Goal: Task Accomplishment & Management: Manage account settings

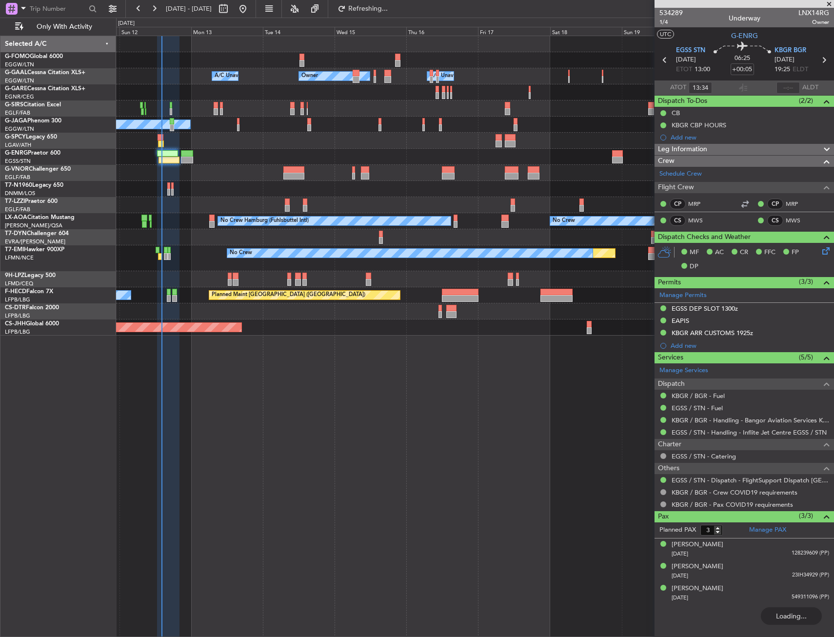
click at [348, 54] on div at bounding box center [474, 60] width 717 height 16
click at [155, 253] on div "Planned Maint No Crew" at bounding box center [474, 258] width 717 height 26
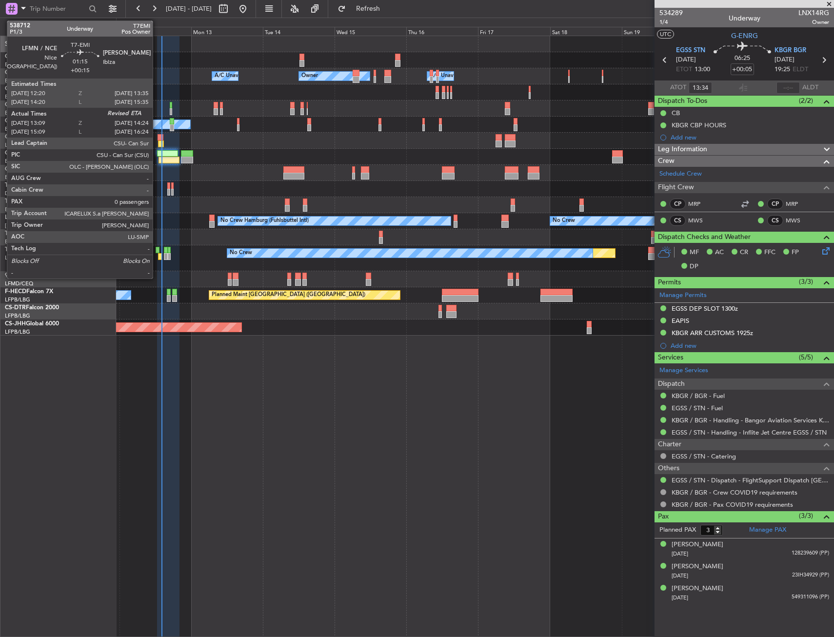
click at [157, 252] on div at bounding box center [158, 250] width 4 height 7
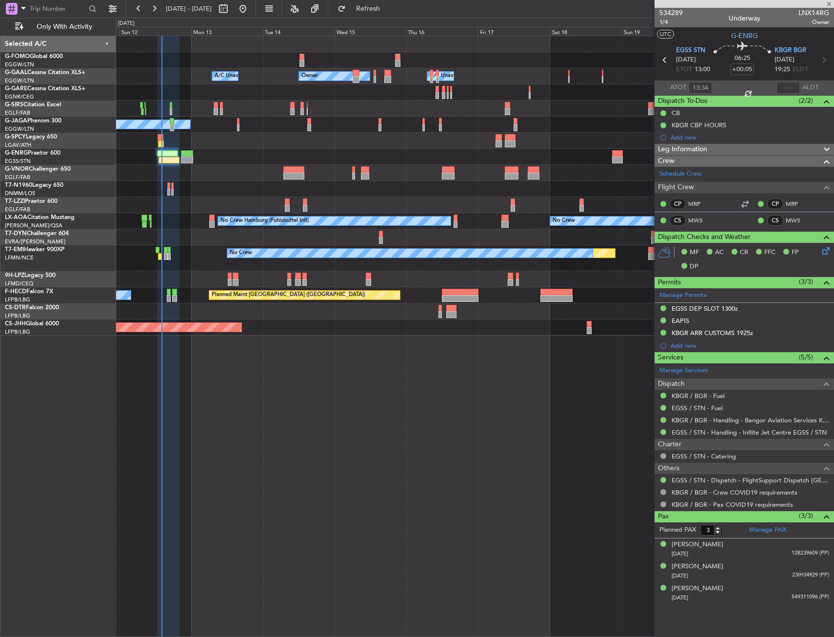
type input "+00:15"
type input "13:09"
type input "0"
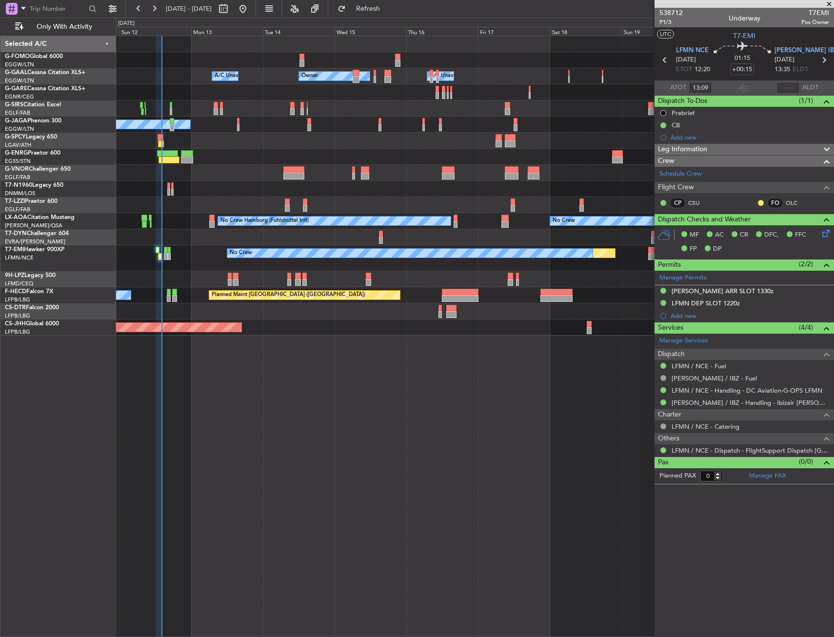
click at [531, 335] on div "Owner A/C Unavailable Owner A/C Unavailable Planned Maint [GEOGRAPHIC_DATA] ([G…" at bounding box center [475, 336] width 718 height 601
drag, startPoint x: 328, startPoint y: 163, endPoint x: 341, endPoint y: 151, distance: 18.3
click at [223, 139] on div at bounding box center [474, 141] width 717 height 16
click at [223, 134] on div "Owner A/C Unavailable Owner A/C Unavailable Planned Maint [GEOGRAPHIC_DATA] ([G…" at bounding box center [474, 185] width 717 height 299
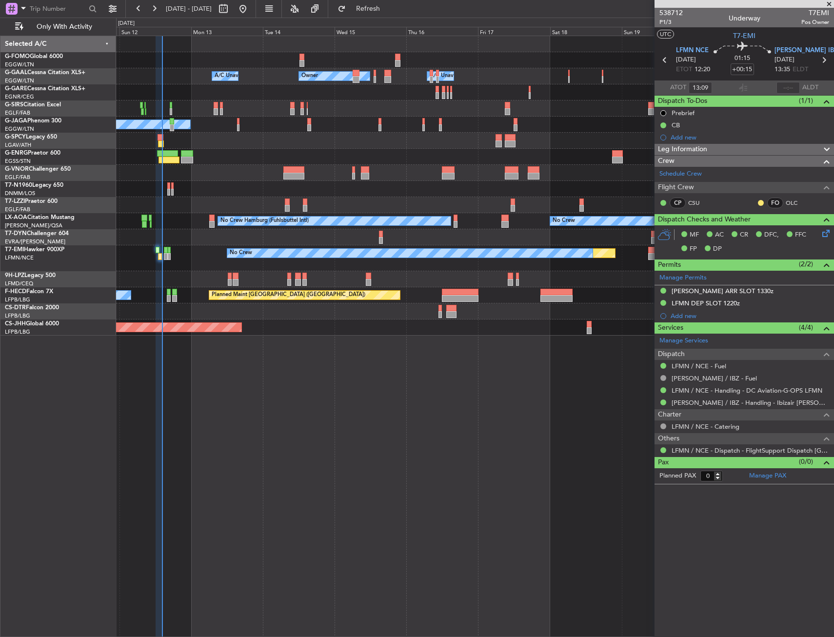
click at [825, 7] on span at bounding box center [829, 4] width 10 height 9
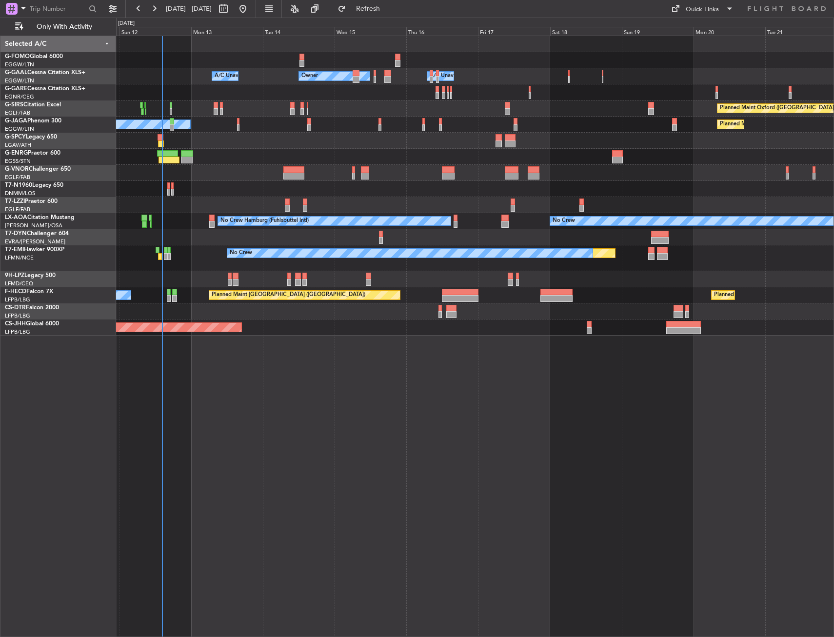
click at [381, 18] on div "Owner A/C Unavailable Owner A/C Unavailable Planned Maint [GEOGRAPHIC_DATA] ([G…" at bounding box center [417, 327] width 834 height 619
click at [387, 11] on span "Refresh" at bounding box center [368, 8] width 41 height 7
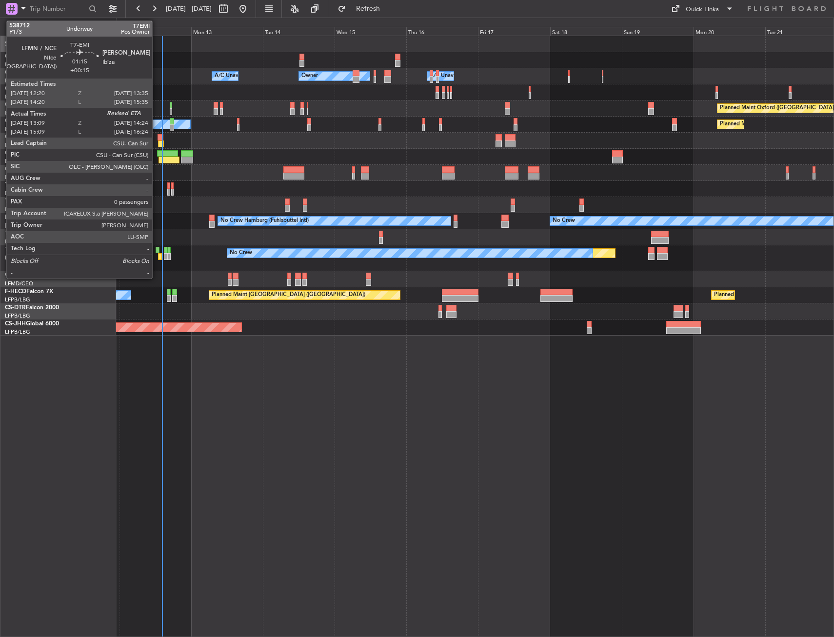
click at [157, 249] on div at bounding box center [158, 250] width 4 height 7
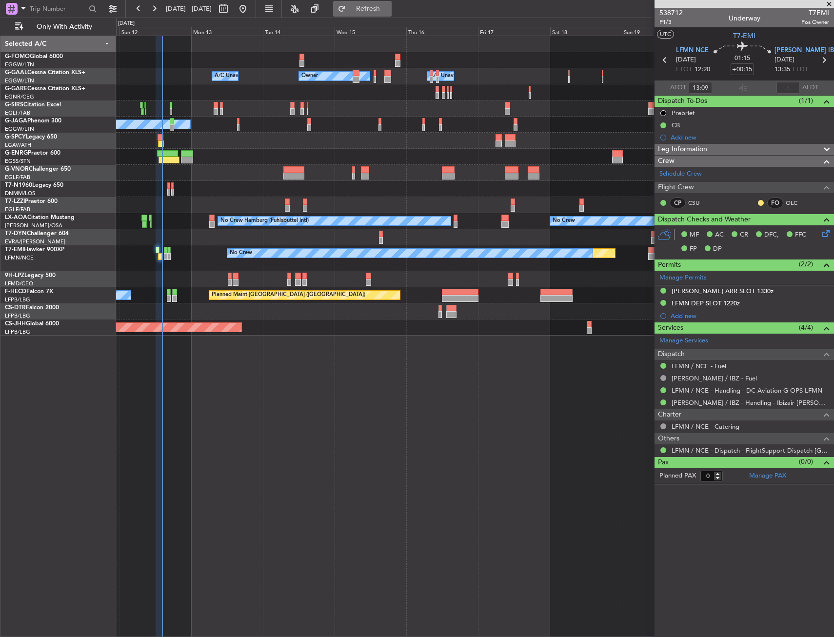
click at [389, 7] on span "Refresh" at bounding box center [368, 8] width 41 height 7
click at [788, 87] on input "text" at bounding box center [787, 88] width 23 height 12
click at [771, 86] on section "ATOT 13:09 1422 ALDT" at bounding box center [743, 87] width 179 height 15
type input "14:22"
click at [288, 133] on div at bounding box center [474, 141] width 717 height 16
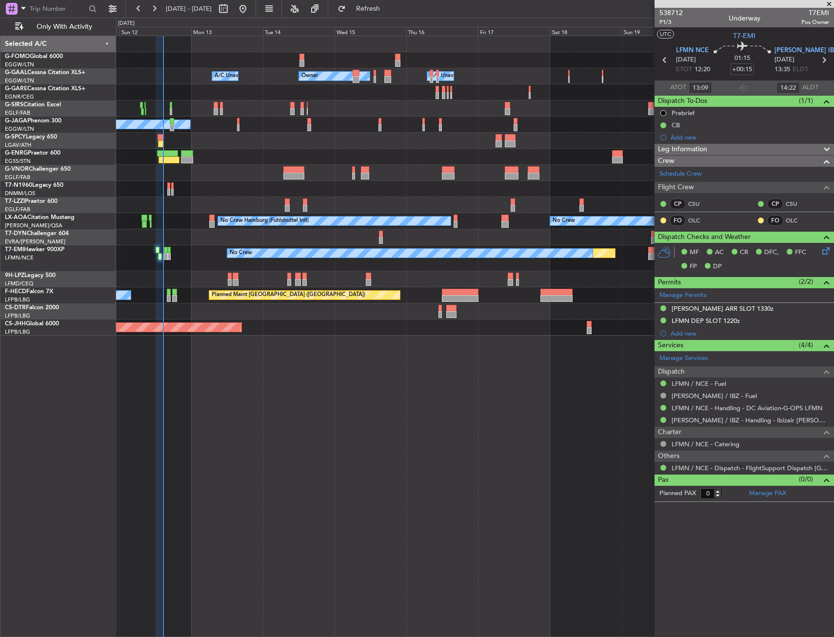
click at [345, 532] on div "Owner Owner A/C Unavailable A/C Unavailable Planned Maint [GEOGRAPHIC_DATA] ([G…" at bounding box center [475, 336] width 718 height 601
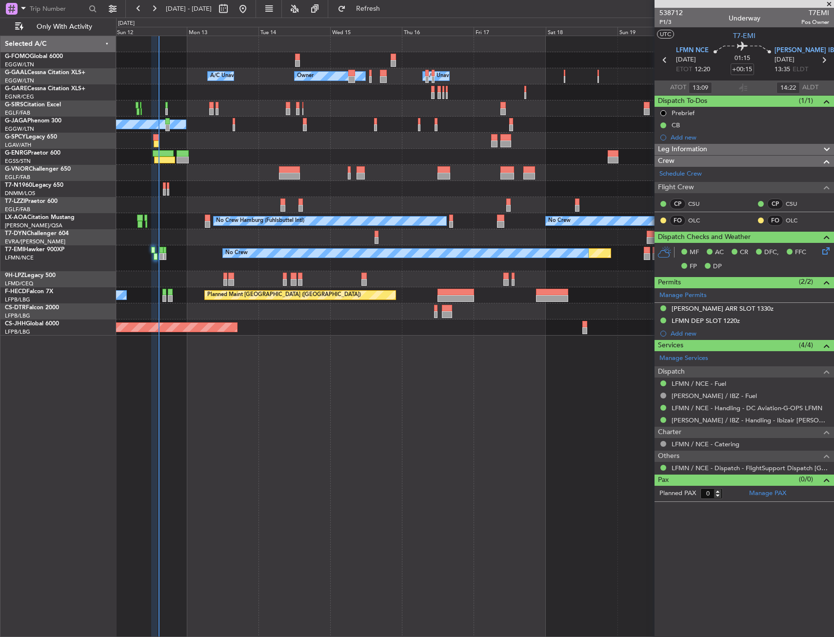
click at [193, 105] on div "Planned Maint Oxford ([GEOGRAPHIC_DATA]) A/C Unavailable" at bounding box center [474, 108] width 717 height 16
click at [442, 325] on div "Planned Maint [GEOGRAPHIC_DATA] ([GEOGRAPHIC_DATA])" at bounding box center [474, 327] width 717 height 16
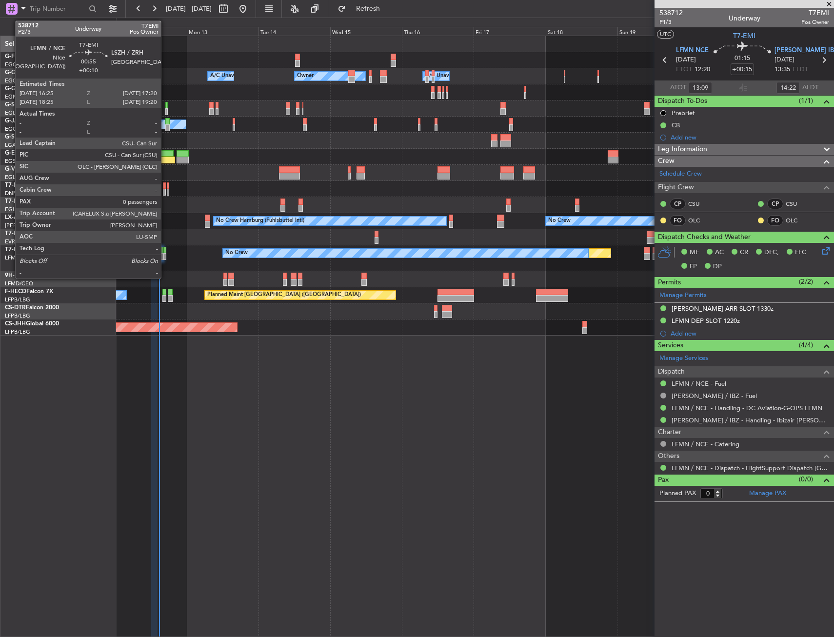
click at [166, 250] on div at bounding box center [164, 250] width 3 height 7
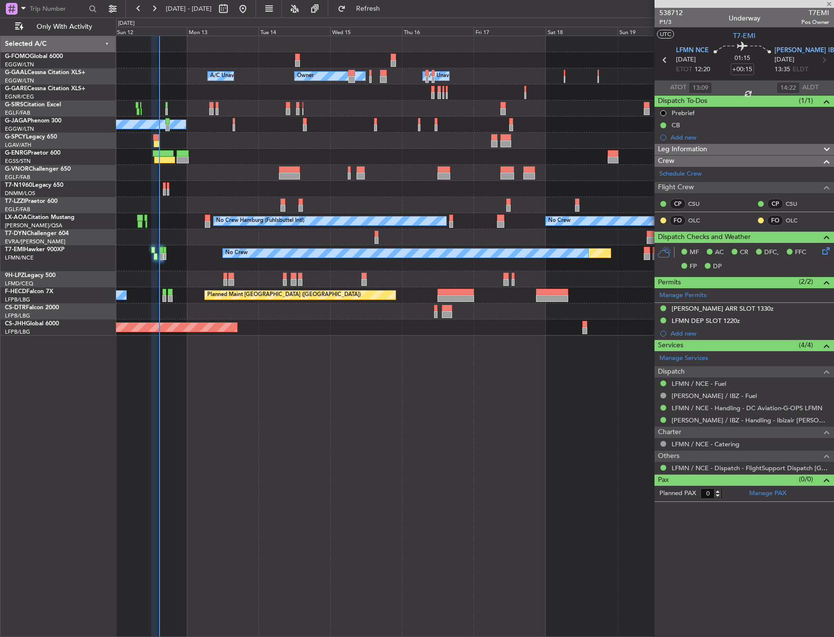
click at [190, 264] on div "Planned Maint No Crew" at bounding box center [474, 258] width 717 height 26
type input "+00:10"
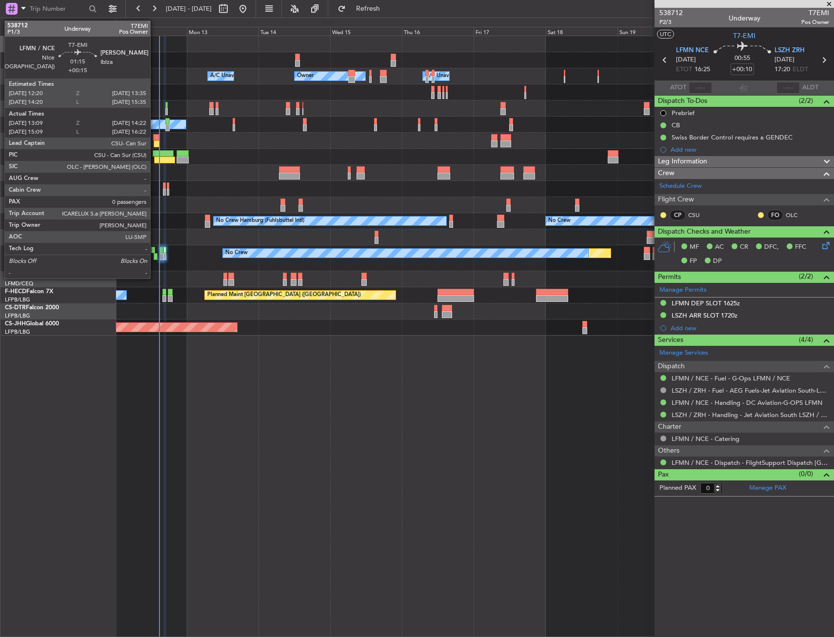
click at [155, 254] on div at bounding box center [156, 256] width 4 height 7
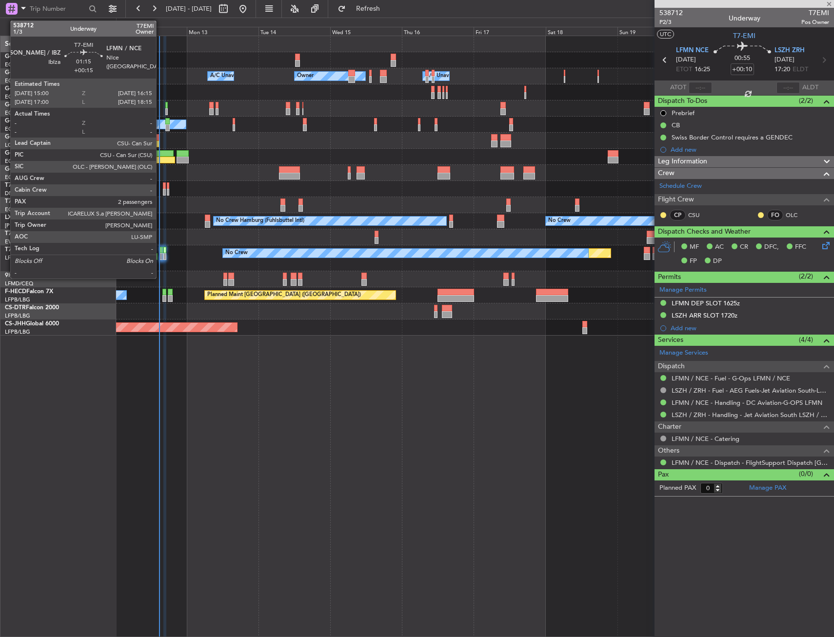
type input "+00:15"
type input "13:09"
type input "14:22"
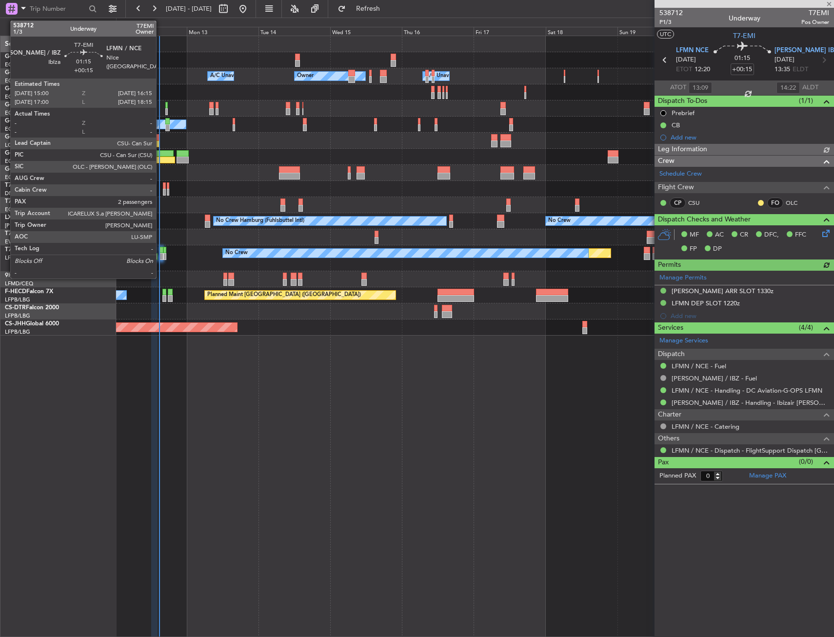
click at [160, 251] on div at bounding box center [161, 250] width 4 height 7
type input "2"
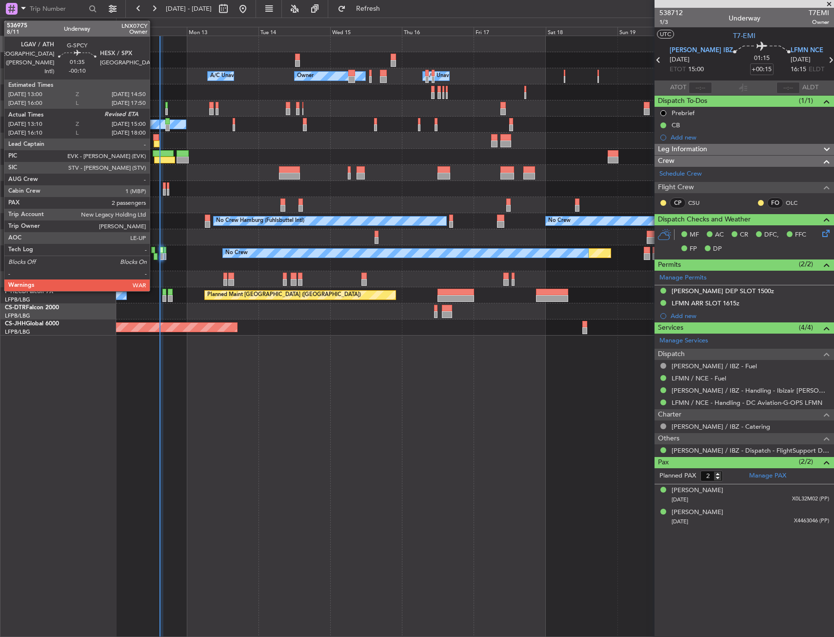
click at [154, 136] on div at bounding box center [156, 137] width 6 height 7
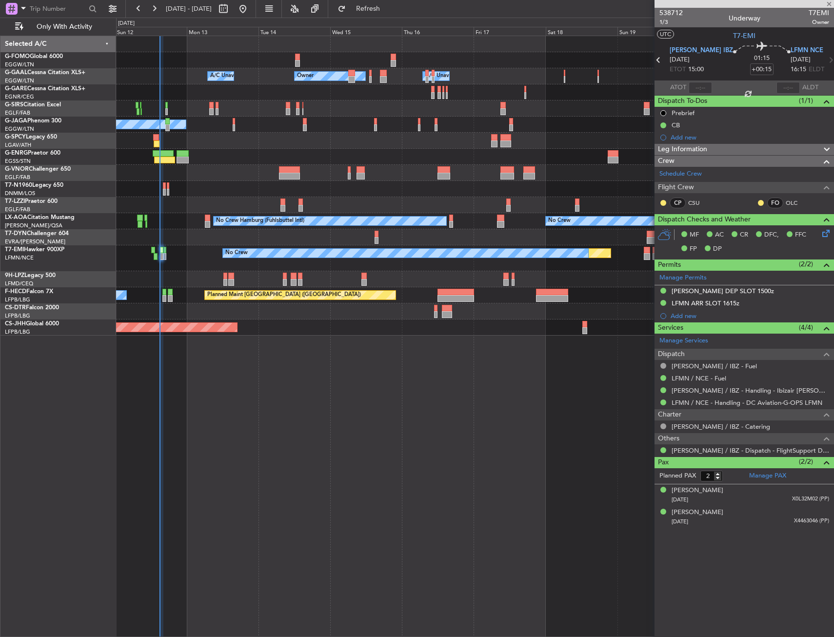
type input "-00:10"
type input "13:10"
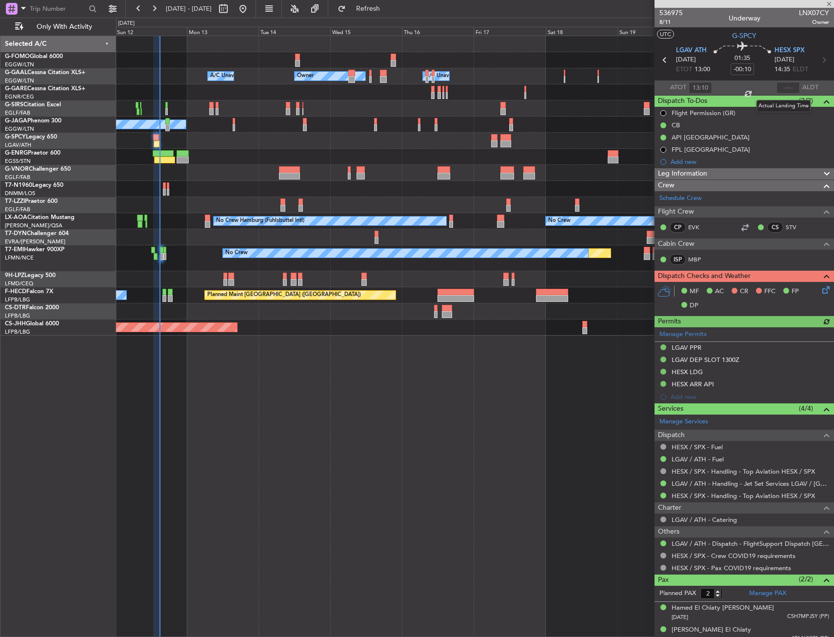
click at [788, 90] on div at bounding box center [787, 88] width 23 height 12
click at [780, 90] on div at bounding box center [787, 88] width 23 height 12
click at [780, 90] on input "text" at bounding box center [787, 88] width 23 height 12
click at [766, 82] on section "ATOT 13:10 1438 ALDT" at bounding box center [743, 87] width 179 height 15
type input "14:38"
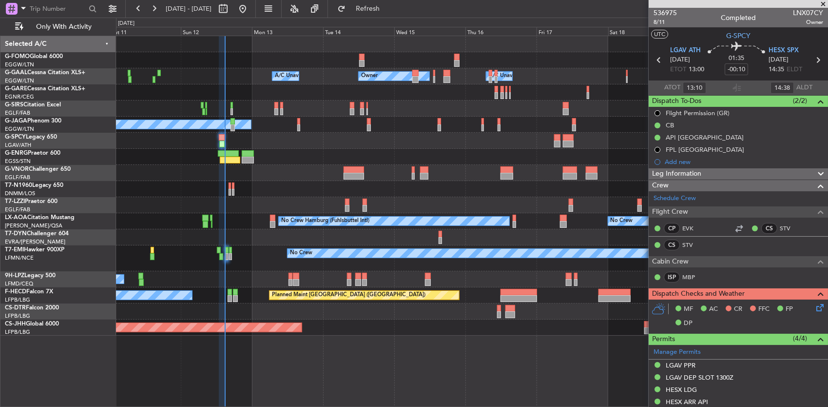
click at [326, 98] on div "Owner Owner A/C Unavailable A/C Unavailable Planned Maint [GEOGRAPHIC_DATA] ([G…" at bounding box center [472, 185] width 712 height 299
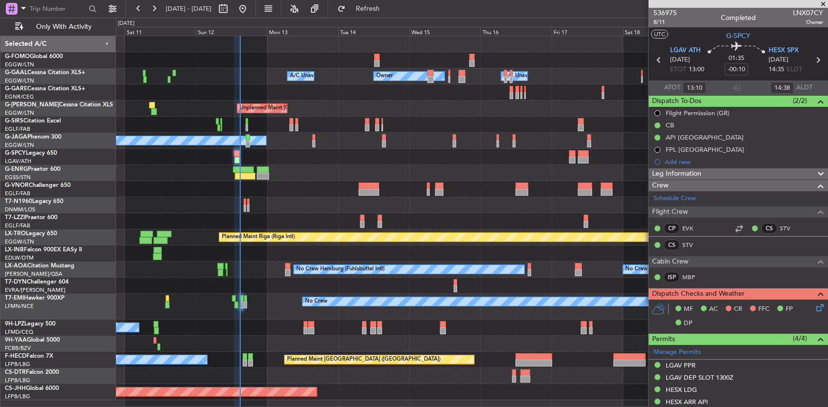
click at [332, 97] on div at bounding box center [472, 92] width 712 height 16
click at [372, 55] on div at bounding box center [472, 60] width 712 height 16
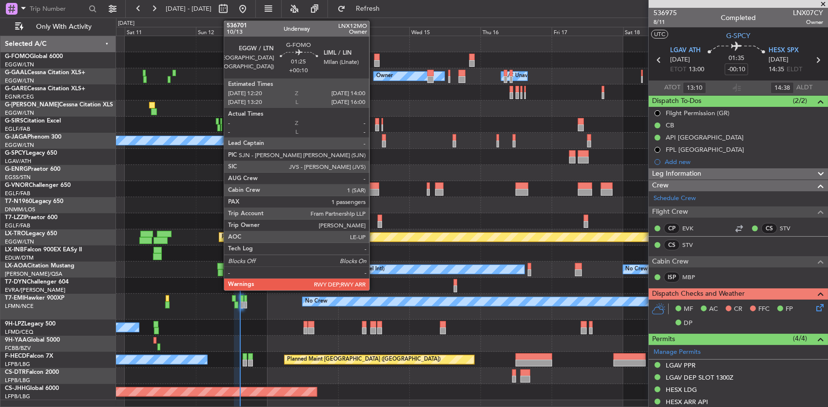
click at [375, 58] on div at bounding box center [376, 57] width 5 height 7
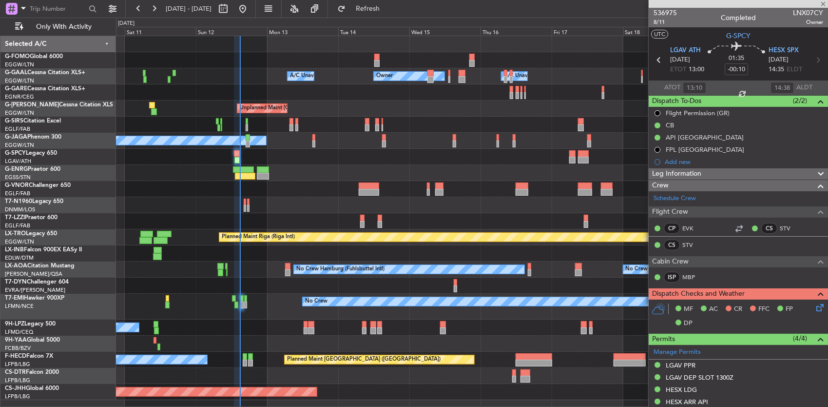
type input "+00:10"
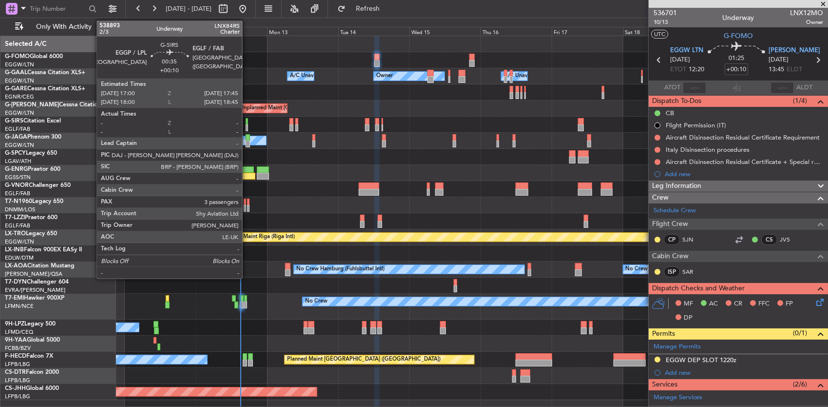
click at [247, 123] on div at bounding box center [247, 121] width 2 height 7
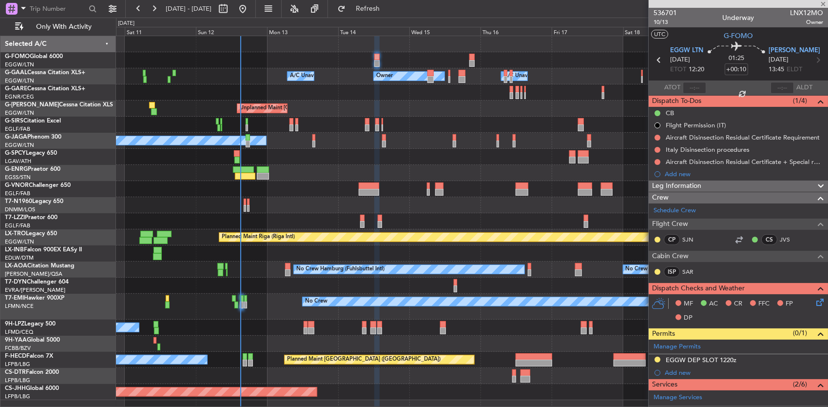
type input "3"
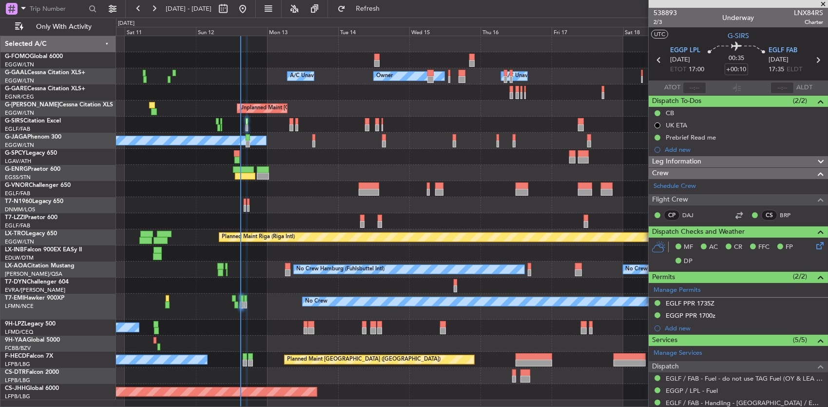
click at [293, 160] on div at bounding box center [472, 157] width 712 height 16
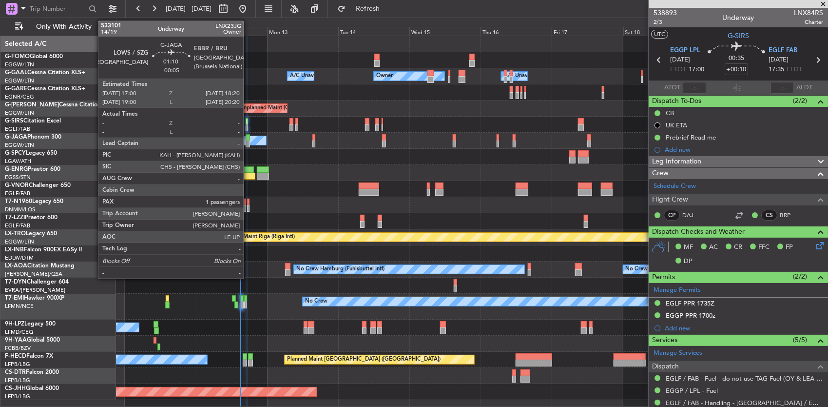
click at [249, 139] on div at bounding box center [248, 137] width 4 height 7
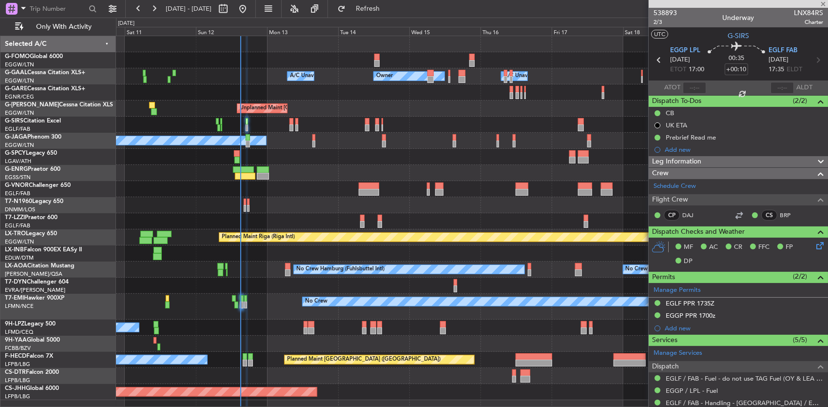
type input "-00:05"
type input "1"
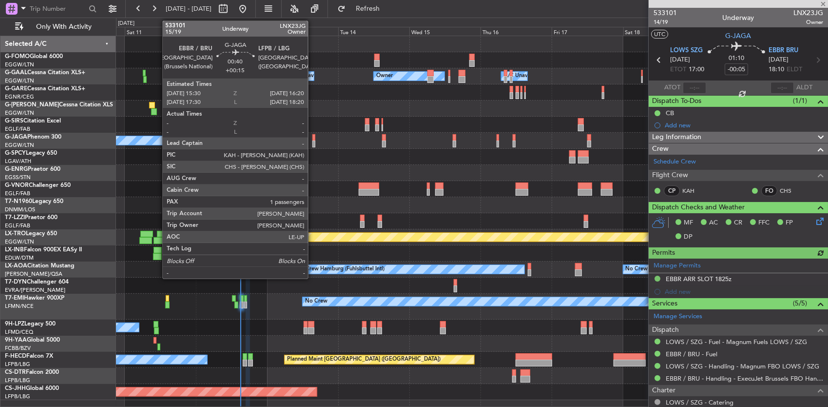
click at [313, 138] on div at bounding box center [313, 137] width 3 height 7
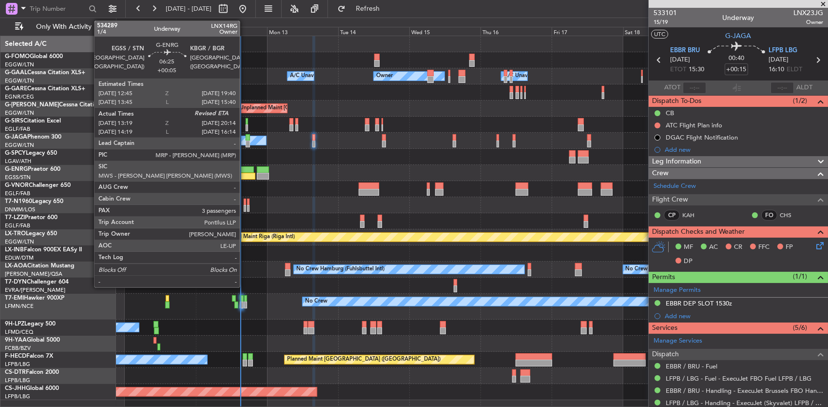
click at [245, 173] on div at bounding box center [245, 176] width 21 height 7
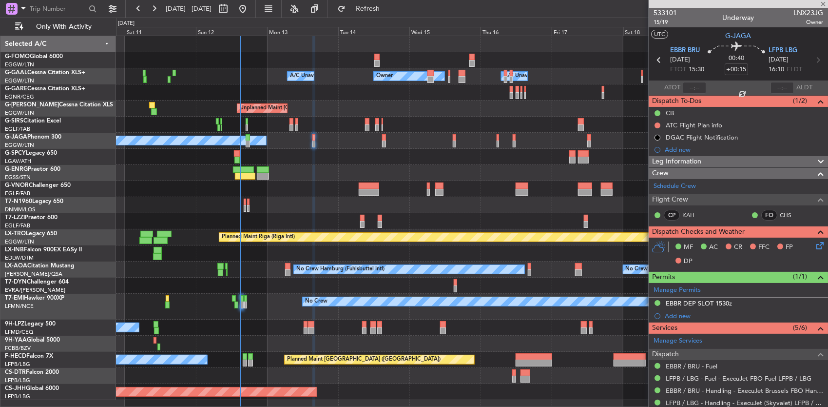
type input "+00:05"
type input "13:34"
type input "3"
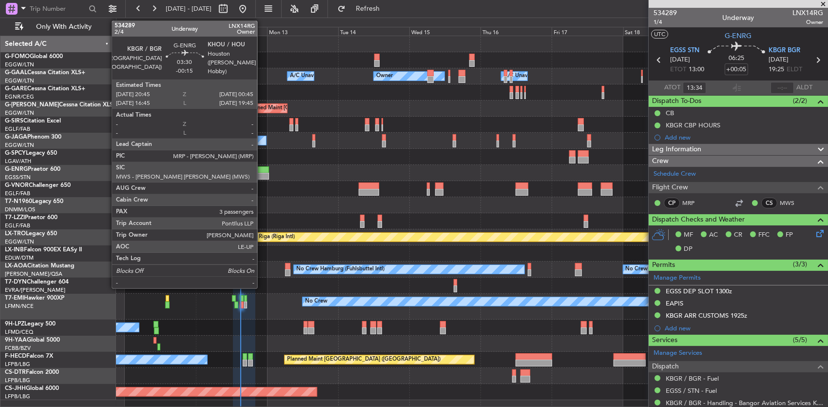
click at [262, 176] on div at bounding box center [263, 176] width 12 height 7
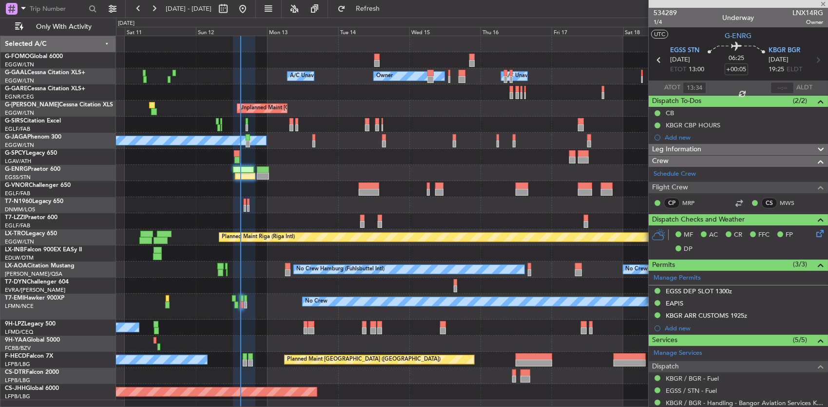
type input "-00:15"
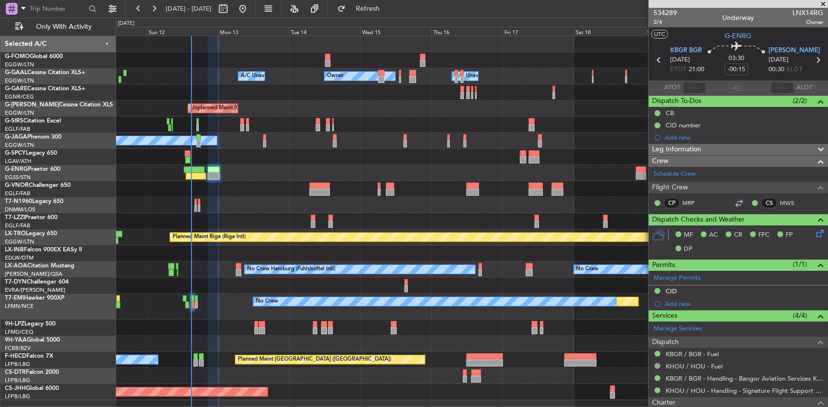
click at [296, 195] on div at bounding box center [472, 189] width 712 height 16
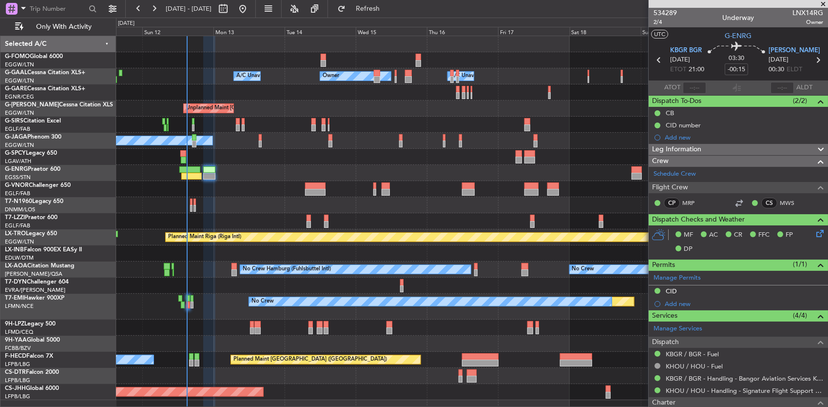
click at [307, 189] on div at bounding box center [472, 189] width 712 height 16
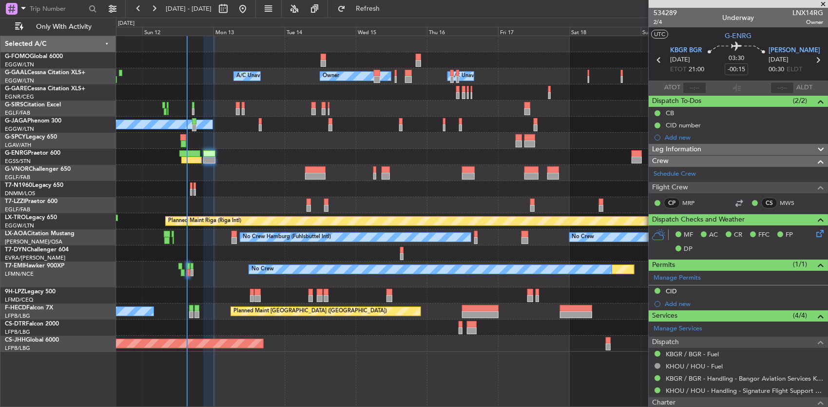
click at [315, 188] on div at bounding box center [472, 189] width 712 height 16
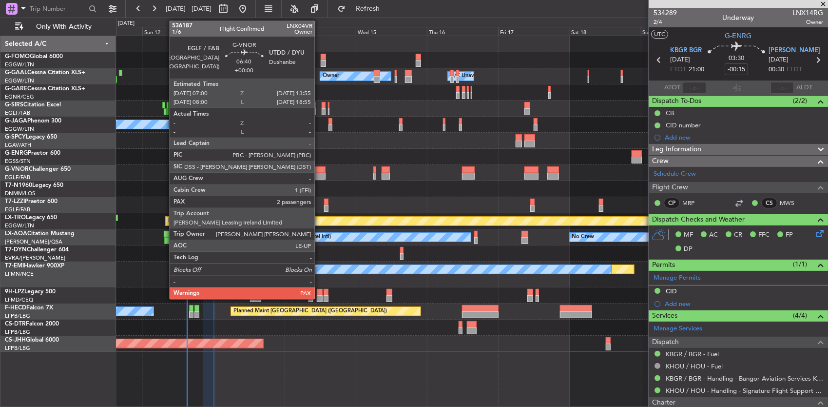
click at [320, 176] on div at bounding box center [315, 176] width 21 height 7
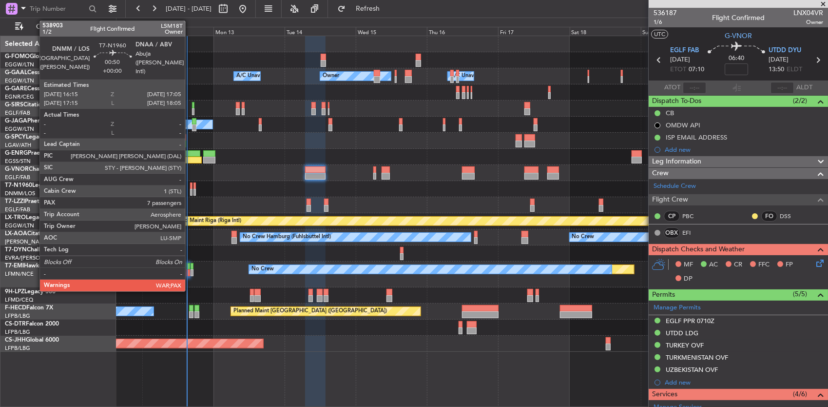
click at [190, 191] on div at bounding box center [191, 192] width 3 height 7
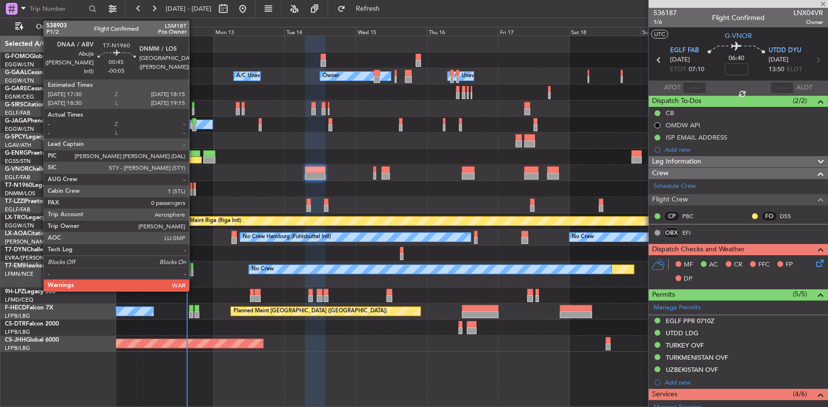
type input "7"
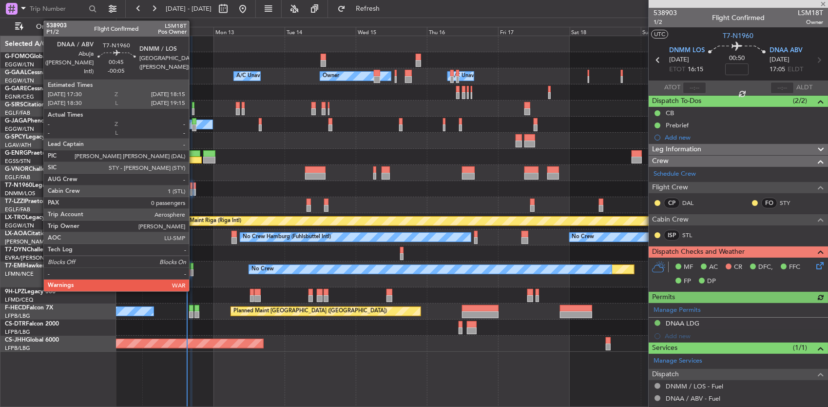
click at [194, 187] on div at bounding box center [195, 185] width 2 height 7
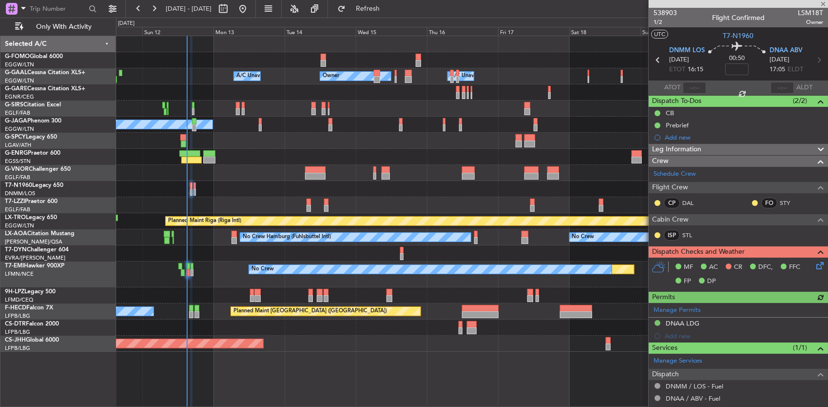
type input "-00:05"
type input "0"
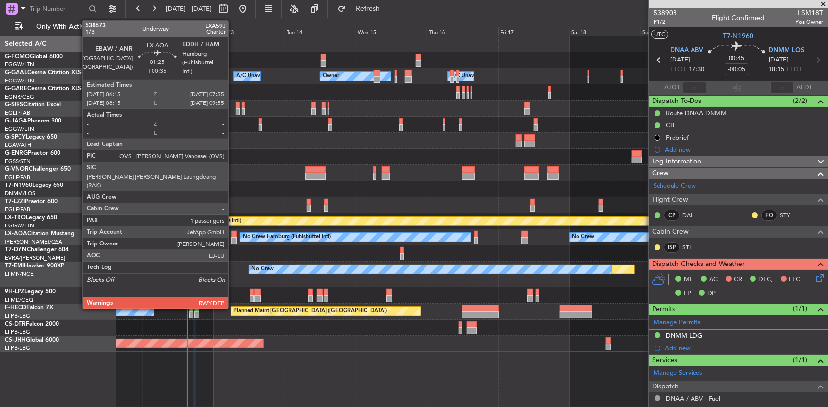
click at [233, 238] on div at bounding box center [234, 240] width 5 height 7
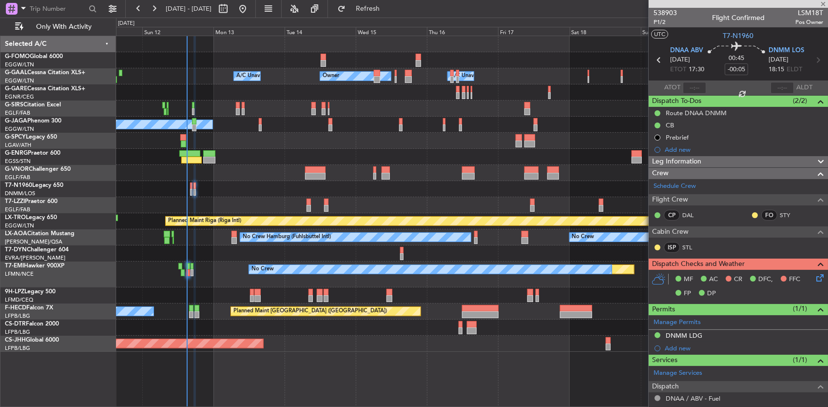
type input "+00:35"
type input "1"
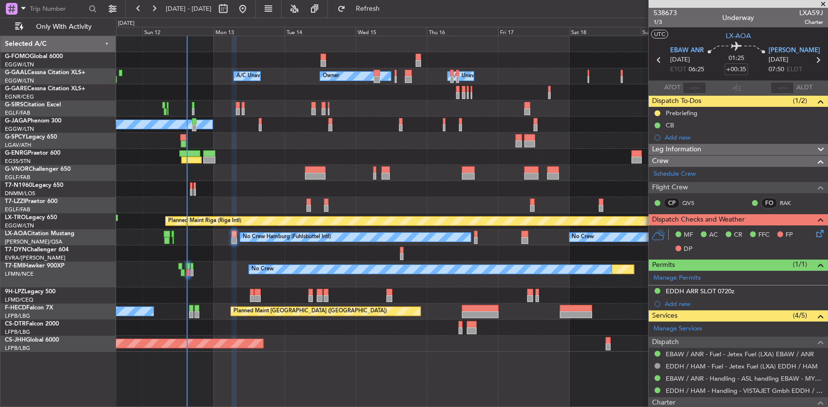
click at [226, 255] on div at bounding box center [472, 253] width 712 height 16
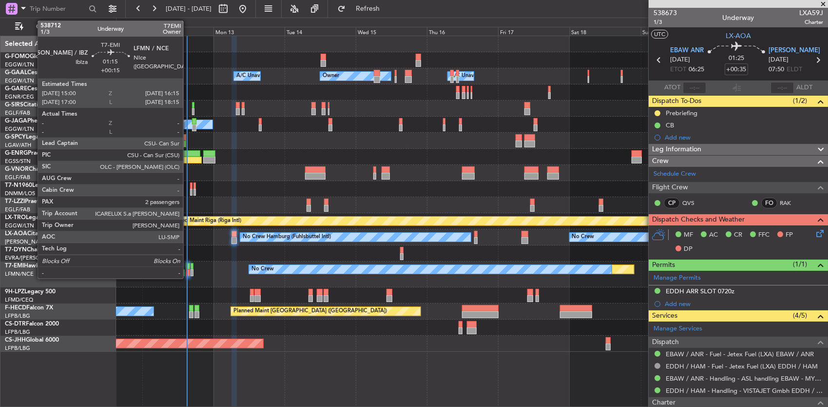
click at [188, 268] on div at bounding box center [188, 266] width 4 height 7
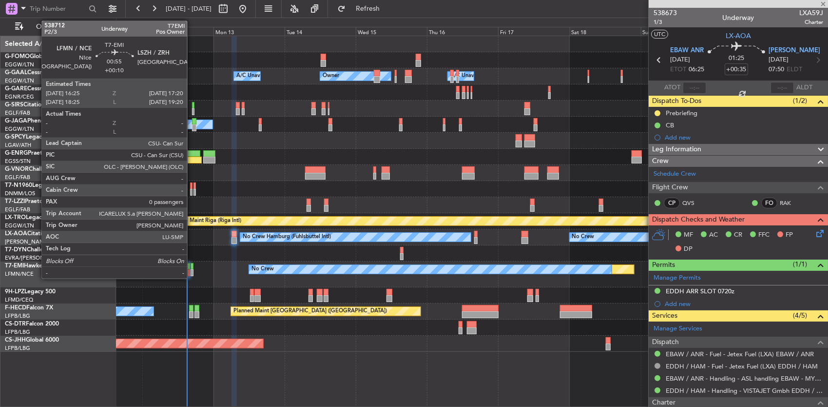
type input "+00:15"
type input "2"
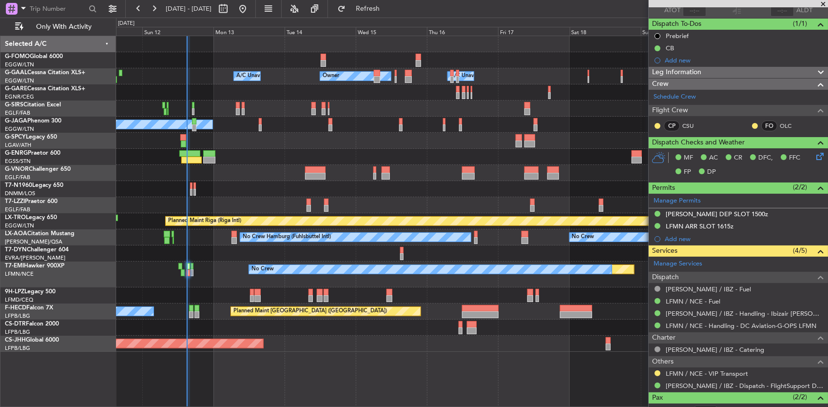
scroll to position [131, 0]
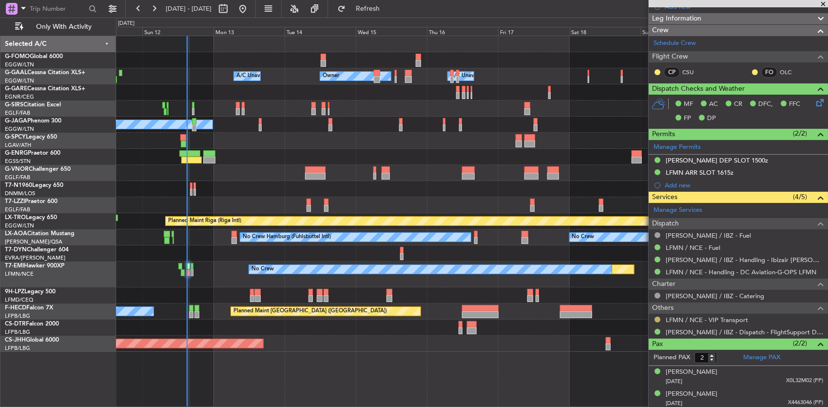
click at [657, 318] on button at bounding box center [658, 319] width 6 height 6
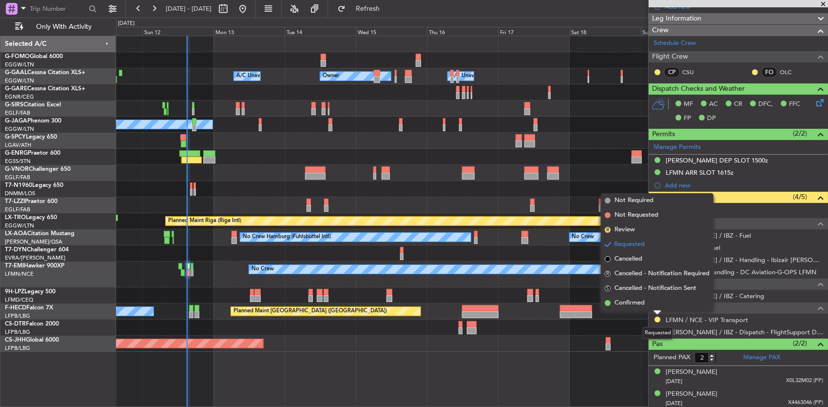
click at [608, 341] on div at bounding box center [608, 340] width 5 height 7
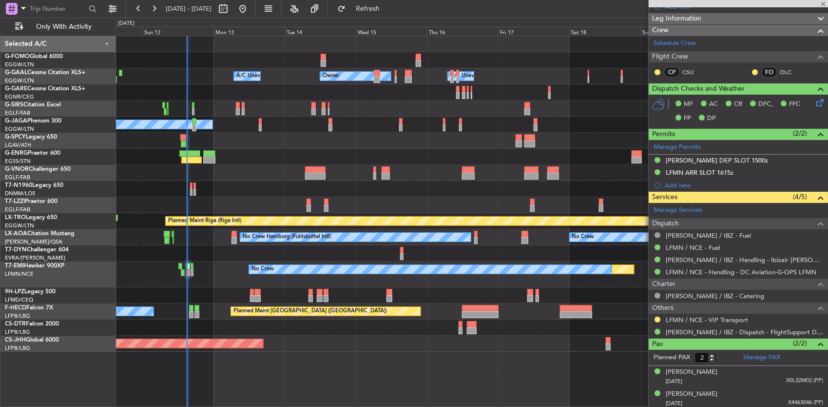
type input "0"
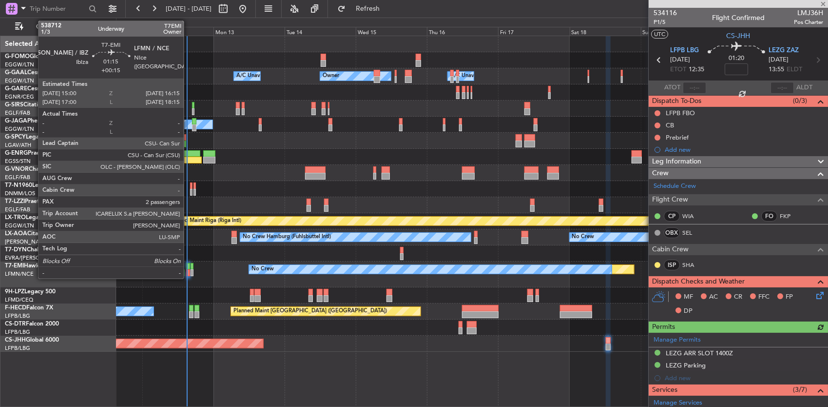
click at [189, 268] on div at bounding box center [188, 266] width 4 height 7
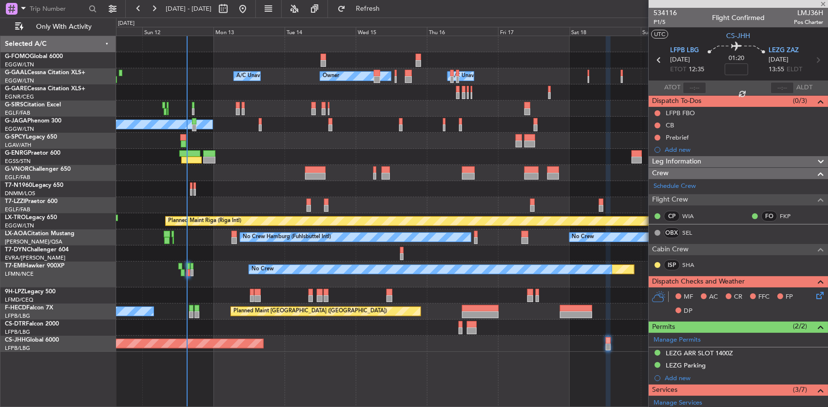
type input "+00:15"
type input "2"
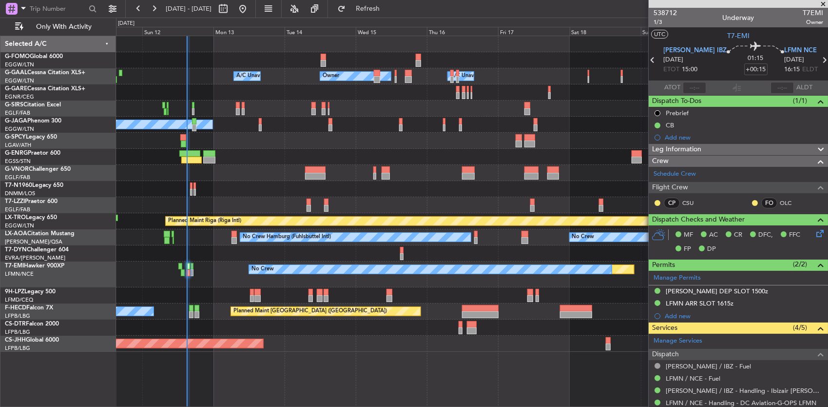
click at [334, 371] on div "Owner Owner A/C Unavailable A/C Unavailable Planned Maint [GEOGRAPHIC_DATA] ([G…" at bounding box center [472, 221] width 713 height 371
click at [349, 371] on div "Owner Owner A/C Unavailable A/C Unavailable Planned Maint [GEOGRAPHIC_DATA] ([G…" at bounding box center [472, 221] width 713 height 371
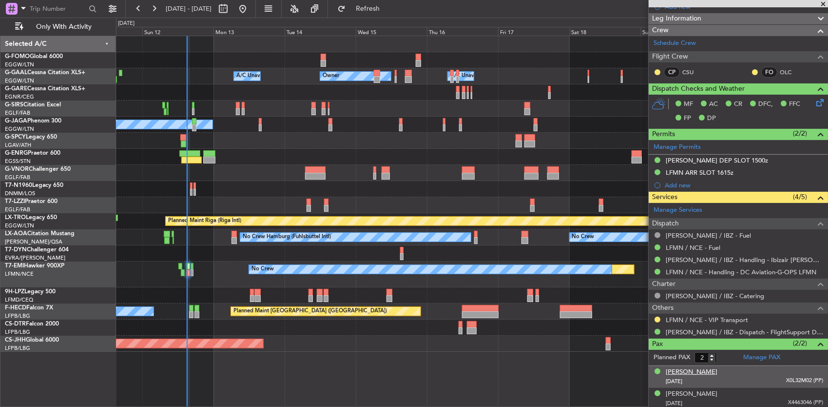
click at [700, 368] on div "[PERSON_NAME]" at bounding box center [692, 372] width 52 height 10
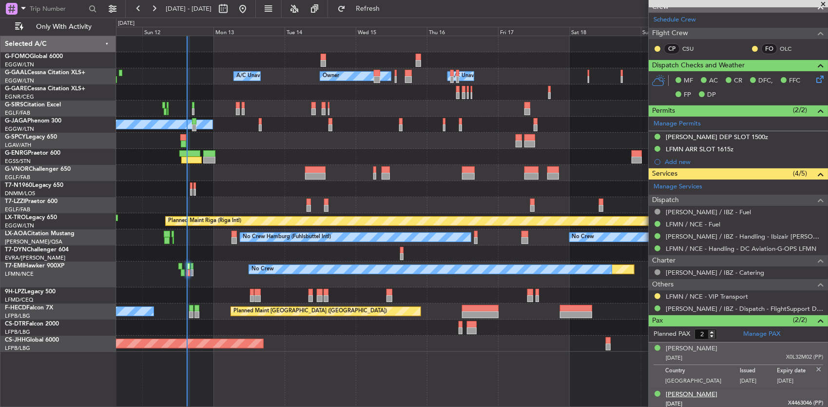
click at [708, 391] on div "[PERSON_NAME]" at bounding box center [692, 395] width 52 height 10
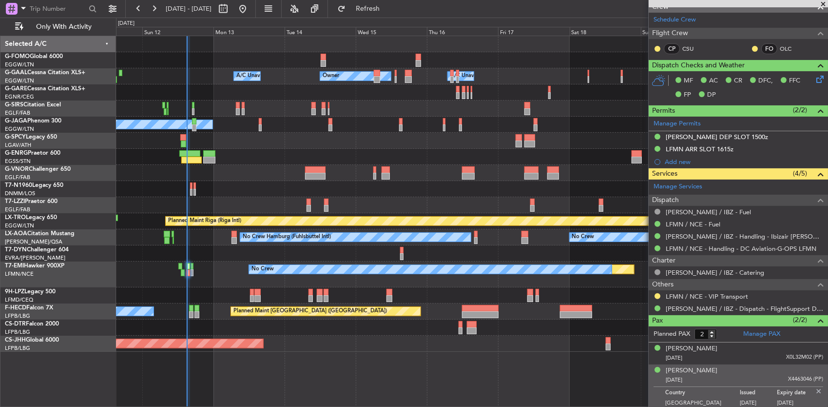
click at [228, 259] on div at bounding box center [472, 253] width 712 height 16
click at [815, 387] on img at bounding box center [819, 391] width 9 height 9
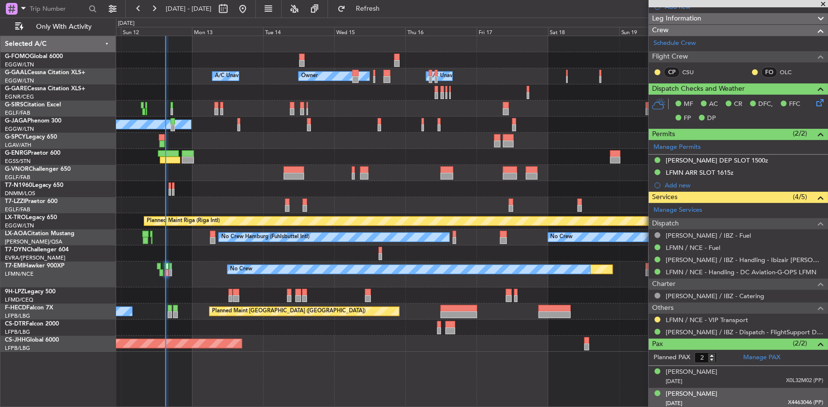
click at [382, 353] on div "Owner Owner A/C Unavailable A/C Unavailable Planned Maint [GEOGRAPHIC_DATA] ([G…" at bounding box center [472, 221] width 713 height 371
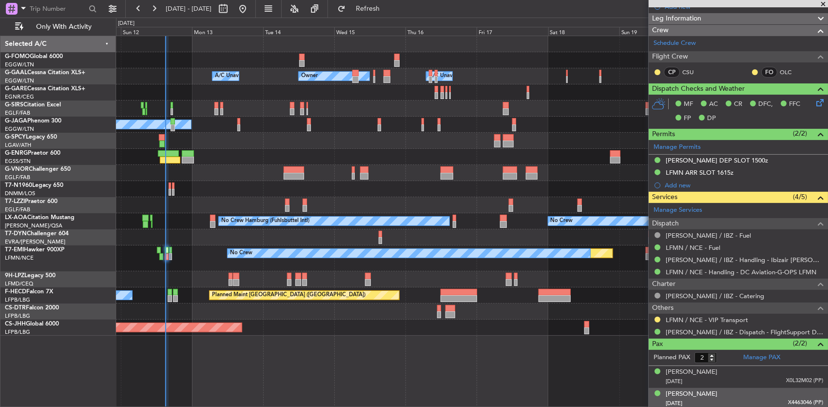
click at [287, 334] on div "Planned Maint [GEOGRAPHIC_DATA] ([GEOGRAPHIC_DATA])" at bounding box center [472, 327] width 712 height 16
click at [173, 251] on div "Planned Maint No Crew" at bounding box center [472, 258] width 712 height 26
click at [170, 252] on div at bounding box center [170, 250] width 3 height 7
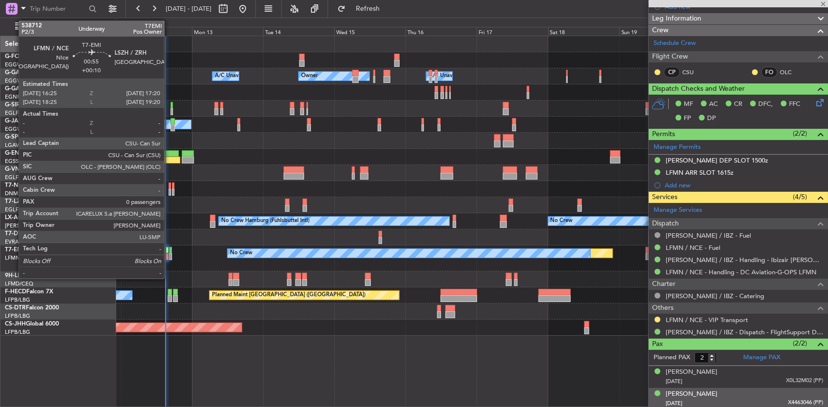
type input "+00:10"
type input "0"
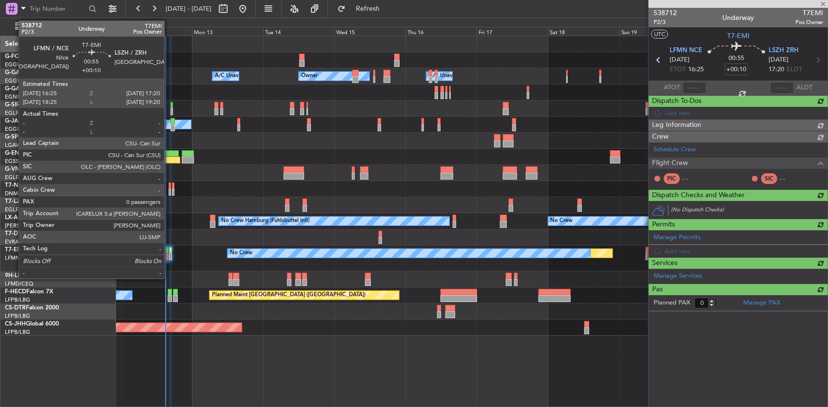
scroll to position [0, 0]
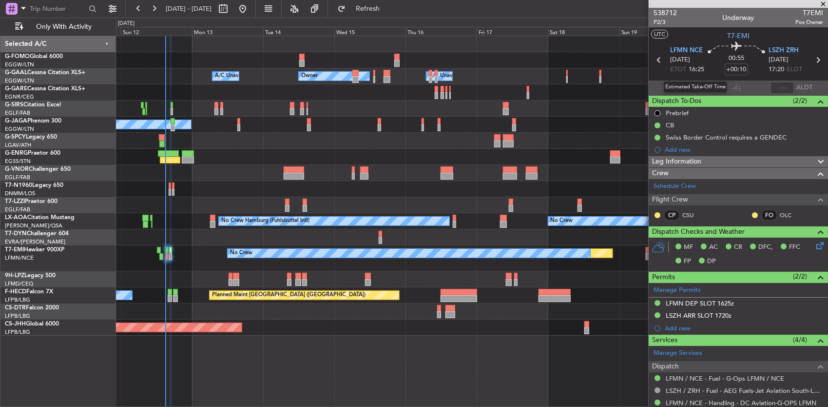
click at [692, 67] on span "16:25" at bounding box center [697, 70] width 16 height 10
click at [704, 74] on div "00:55 +00:10" at bounding box center [736, 60] width 64 height 36
click at [166, 266] on div "Planned Maint No Crew" at bounding box center [472, 258] width 712 height 26
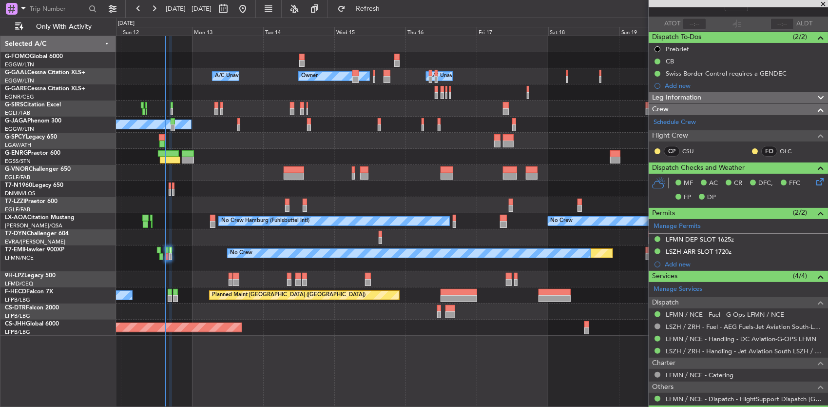
scroll to position [87, 0]
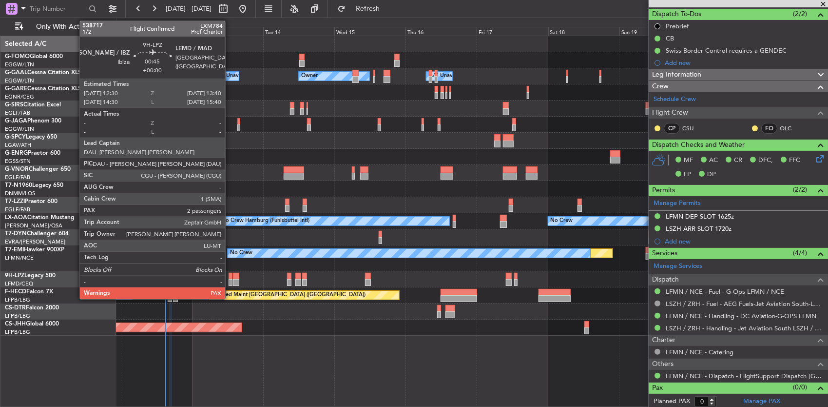
click at [230, 275] on div at bounding box center [231, 276] width 4 height 7
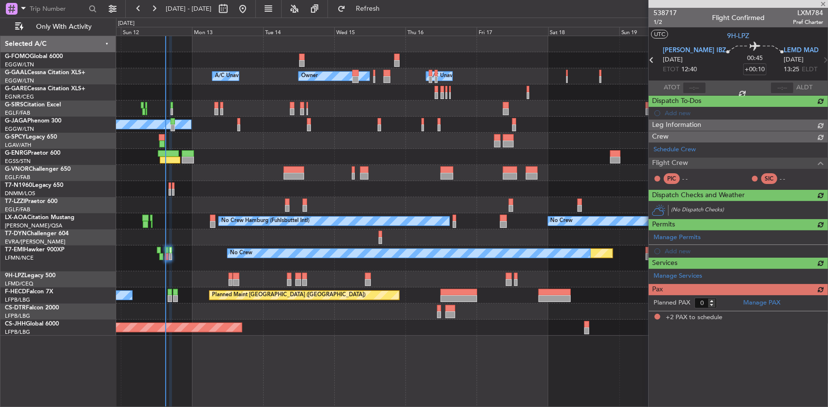
type input "2"
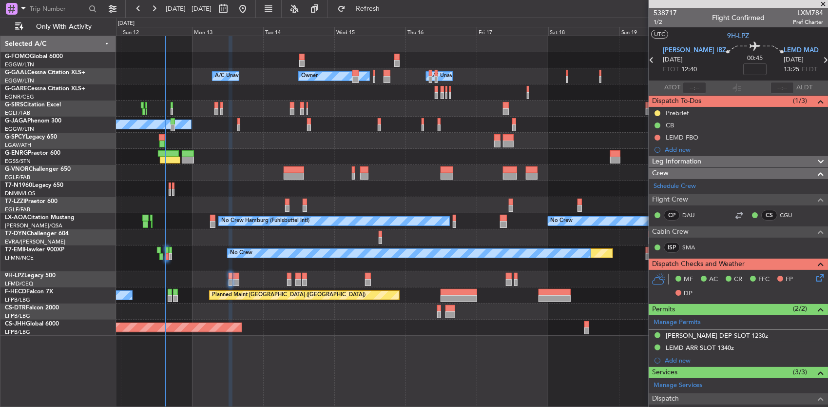
click at [172, 293] on div "Planned Maint [GEOGRAPHIC_DATA] ([GEOGRAPHIC_DATA]) No Crew Planned Maint [GEOG…" at bounding box center [472, 295] width 712 height 16
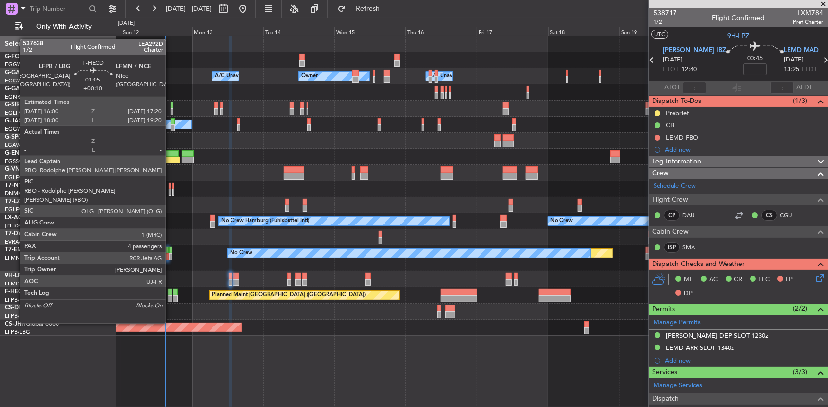
click at [171, 296] on div at bounding box center [170, 298] width 4 height 7
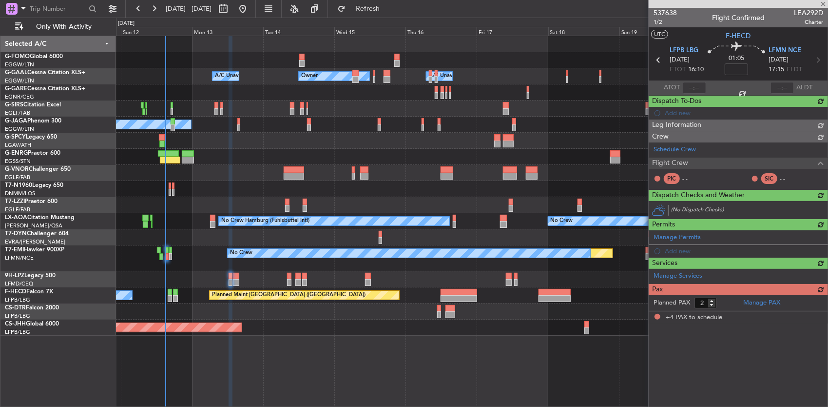
type input "+00:10"
type input "4"
